Goal: Transaction & Acquisition: Obtain resource

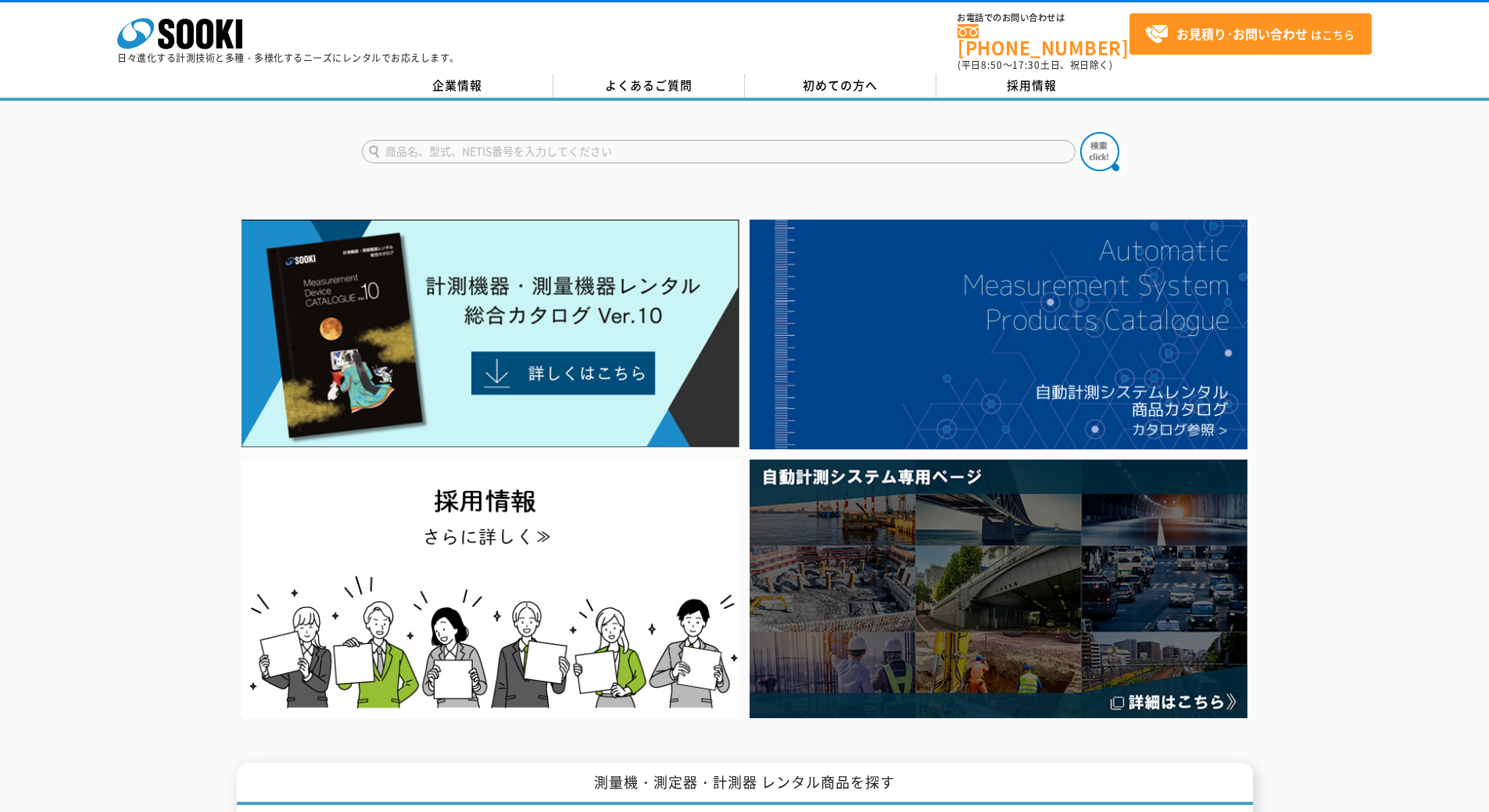
click at [835, 144] on input "text" at bounding box center [718, 151] width 714 height 23
type input "濁度"
click at [1080, 132] on button at bounding box center [1099, 151] width 39 height 39
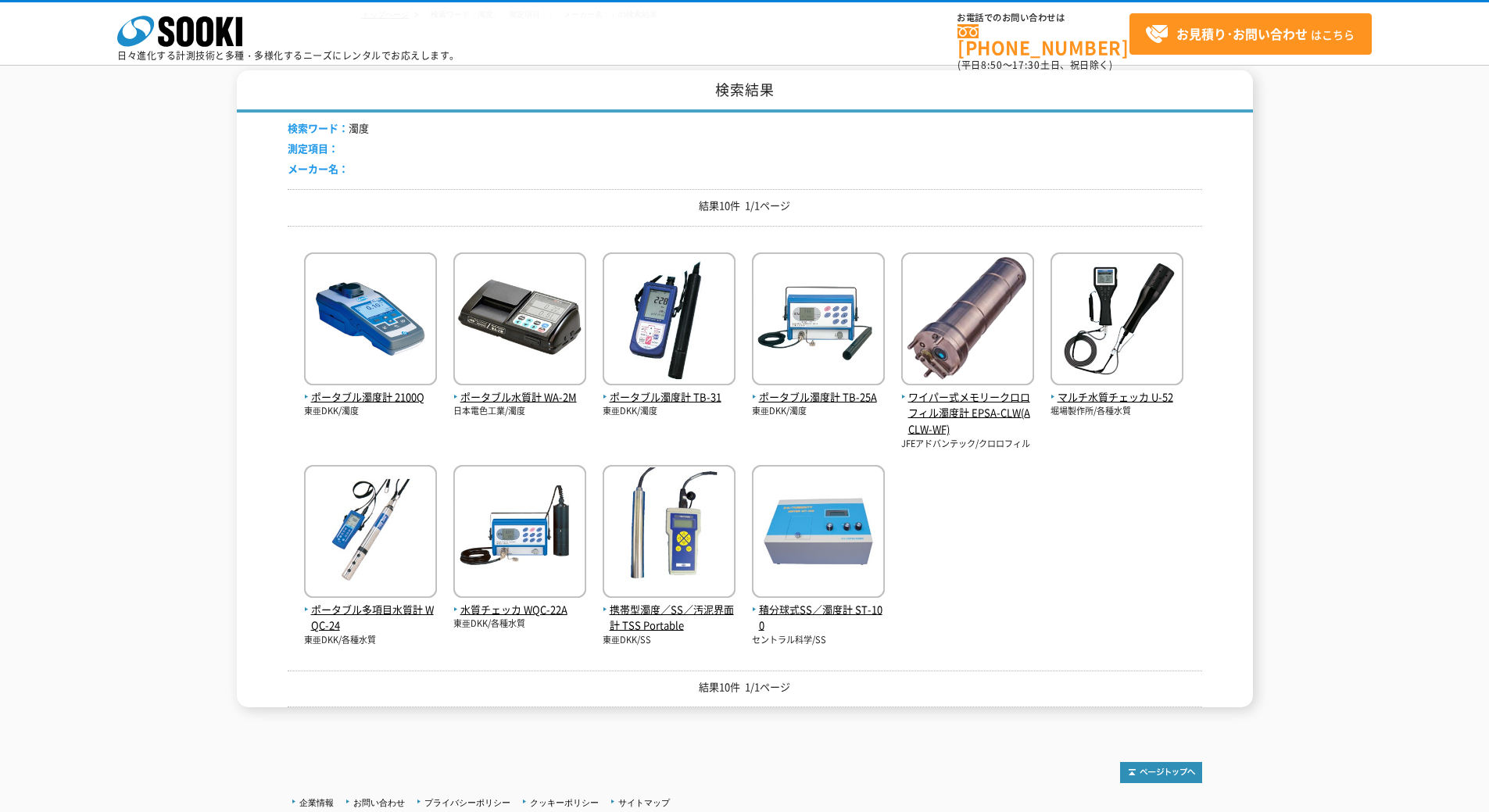
scroll to position [26, 0]
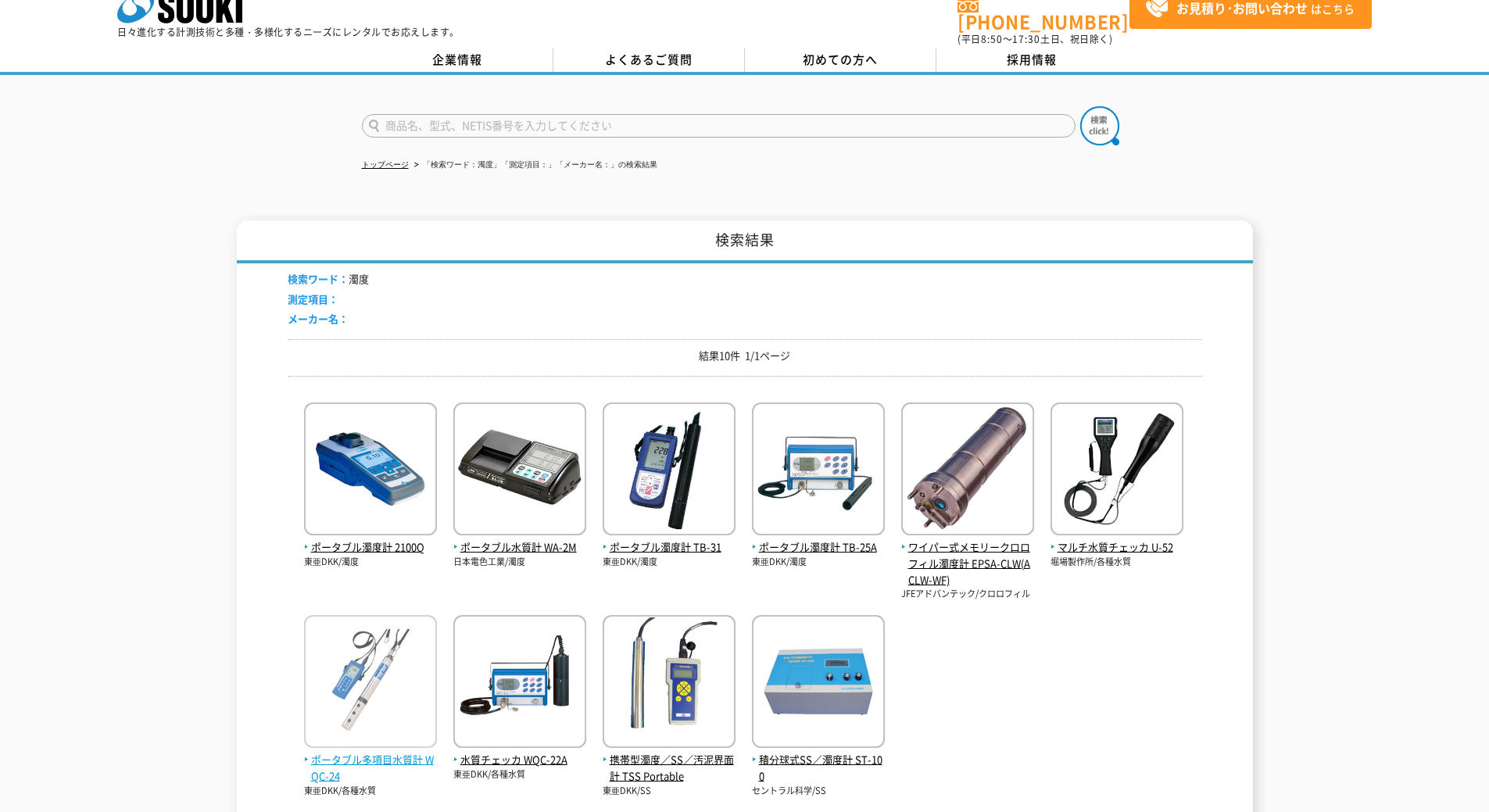
click at [325, 646] on img at bounding box center [370, 683] width 133 height 137
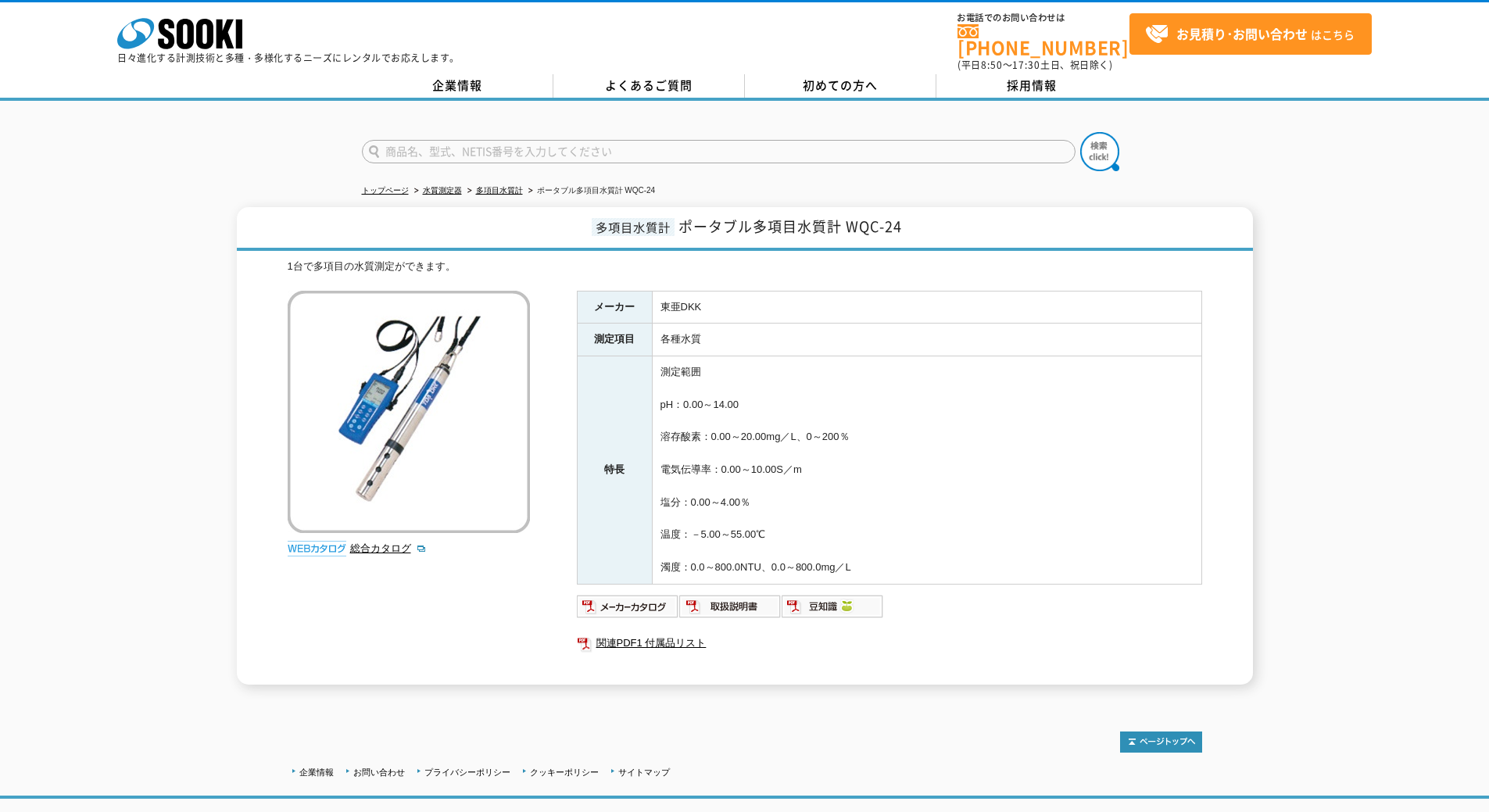
click at [442, 438] on img at bounding box center [408, 412] width 242 height 242
